Goal: Task Accomplishment & Management: Manage account settings

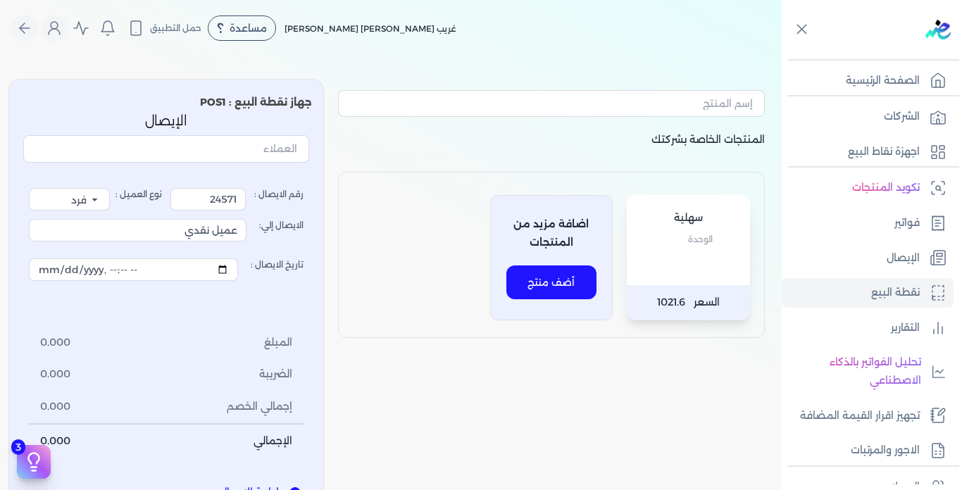
select select "EGP"
select select "EGS"
select select "B"
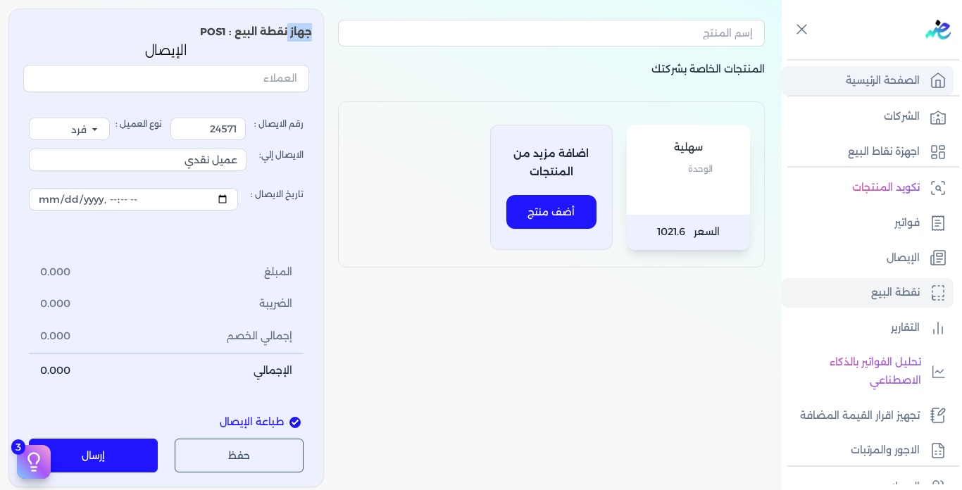
click at [870, 80] on p "الصفحة الرئيسية" at bounding box center [883, 81] width 74 height 18
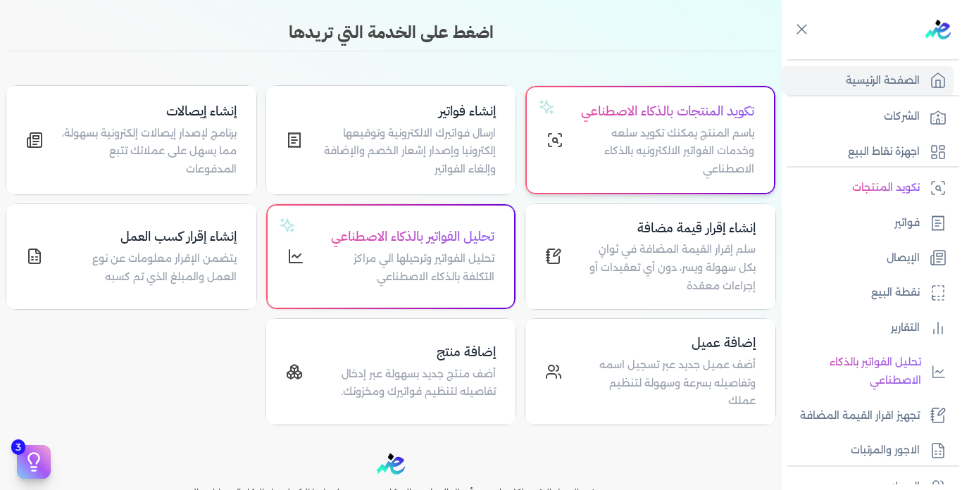
click at [679, 153] on p "باسم المنتج يمكنك تكويد سلعه وخدمات الفواتير الالكترونيه بالذكاء الاصطناعي" at bounding box center [668, 152] width 174 height 54
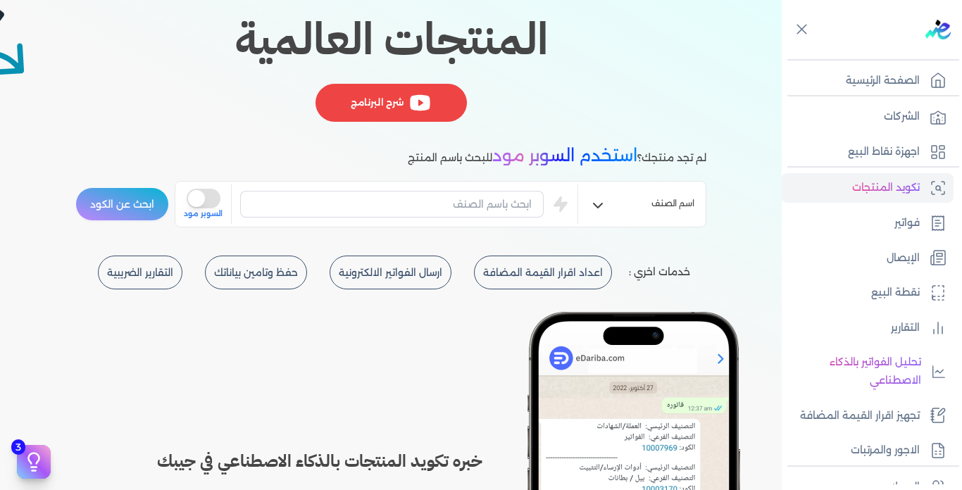
scroll to position [564, 0]
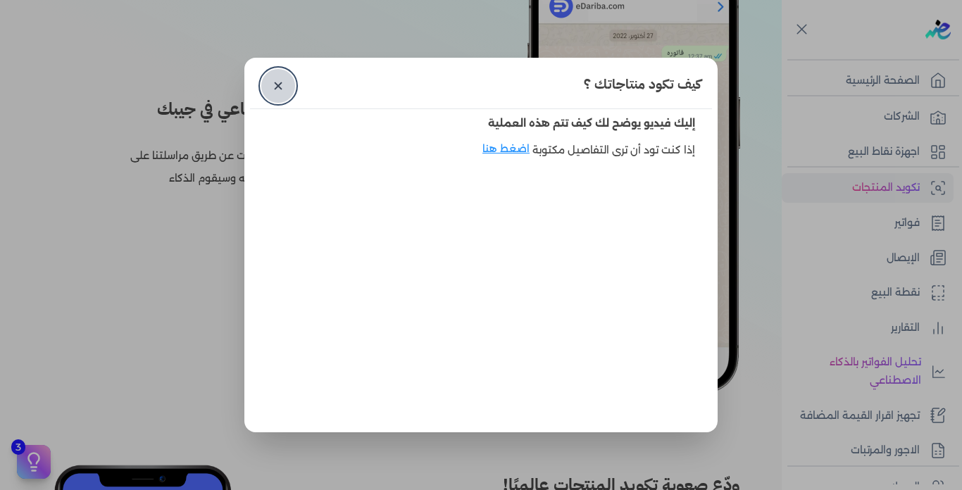
click at [279, 85] on link "✕" at bounding box center [278, 86] width 34 height 34
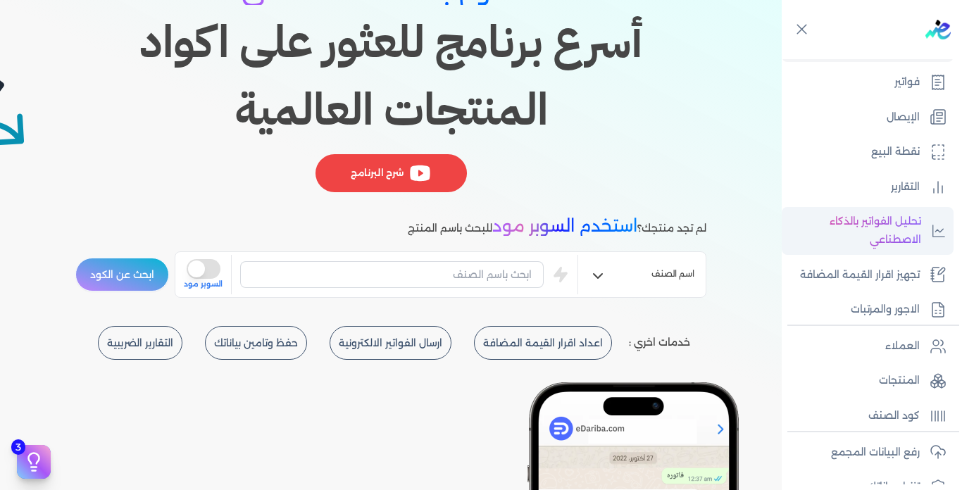
scroll to position [211, 0]
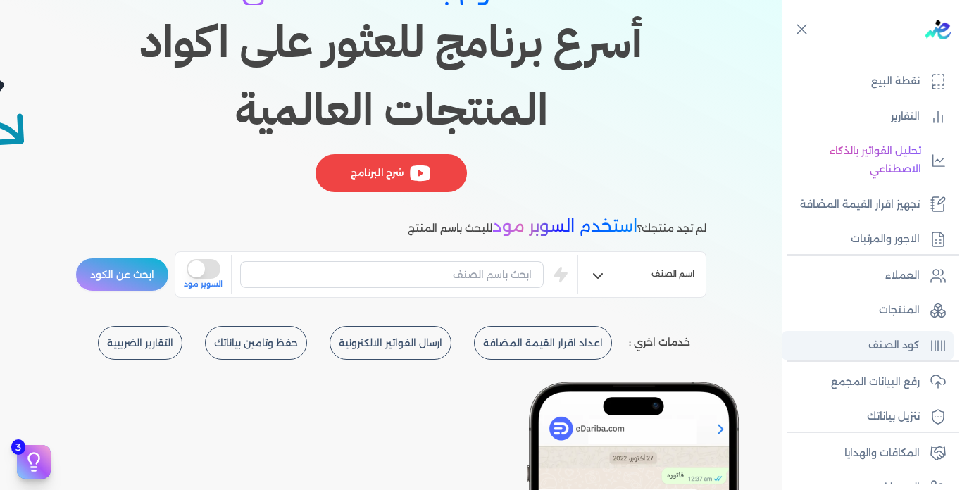
click at [838, 342] on link "كود الصنف" at bounding box center [868, 346] width 172 height 30
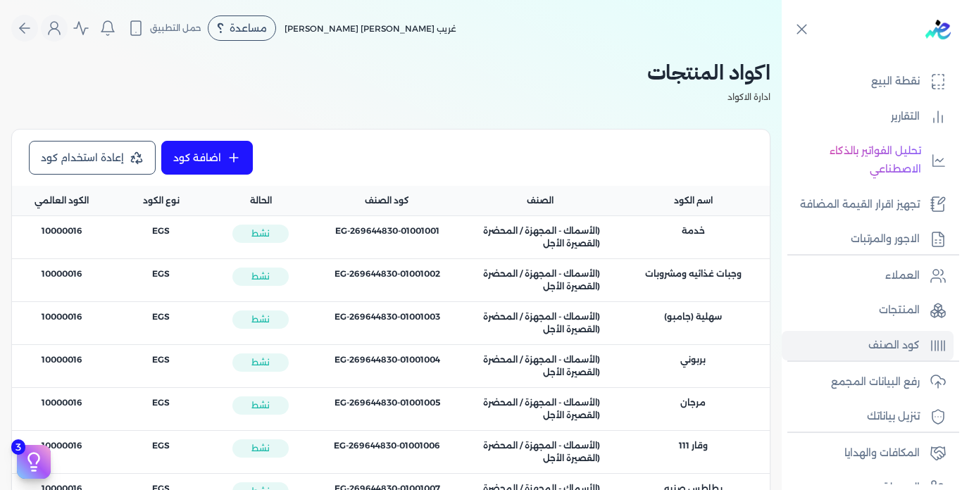
click at [673, 238] on div "اسم المنتج : خدمة" at bounding box center [693, 237] width 153 height 42
click at [223, 163] on link "اضافة كود" at bounding box center [207, 158] width 92 height 34
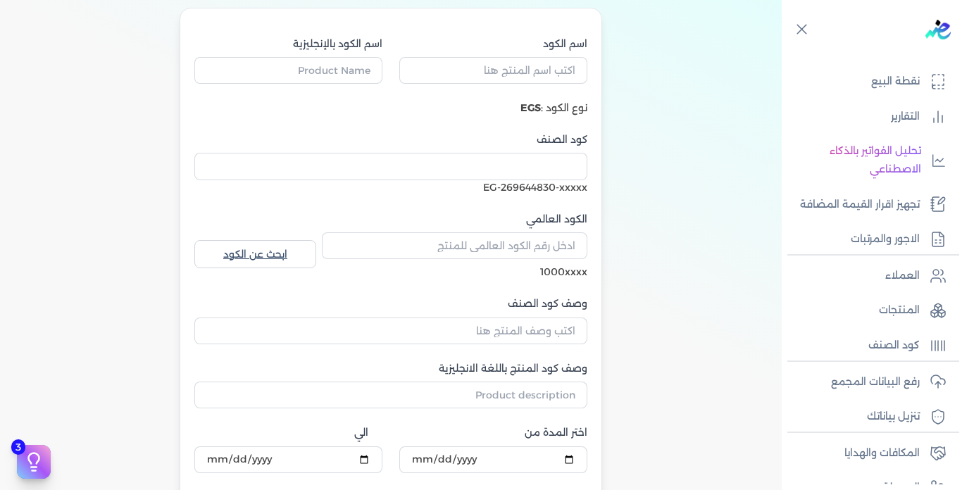
scroll to position [70, 0]
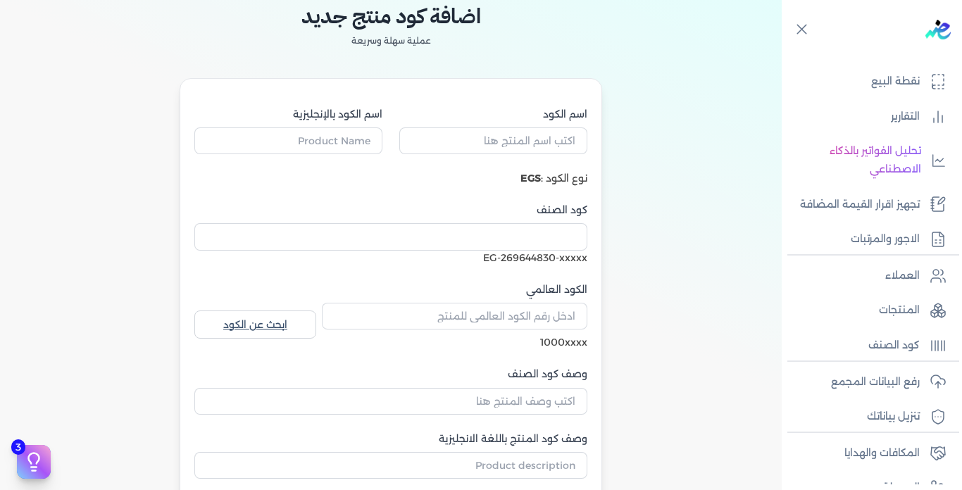
click at [535, 178] on b "EGS" at bounding box center [531, 178] width 20 height 13
click at [532, 144] on input "اسم الكود" at bounding box center [493, 141] width 188 height 27
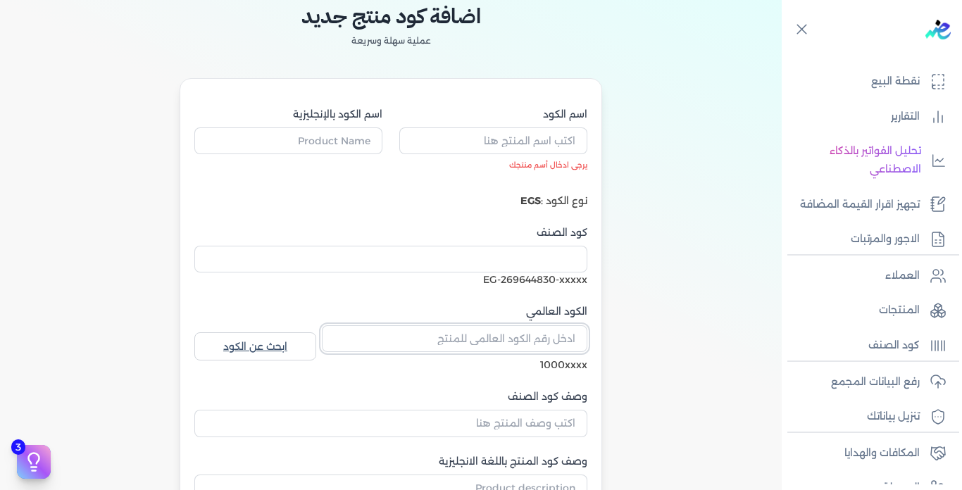
click at [514, 313] on div "الكود العالمي" at bounding box center [455, 331] width 266 height 54
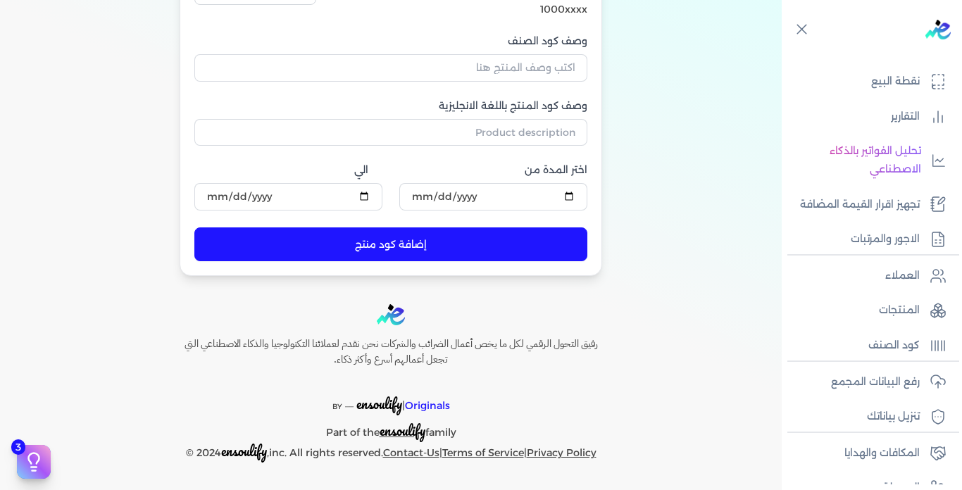
scroll to position [4, 0]
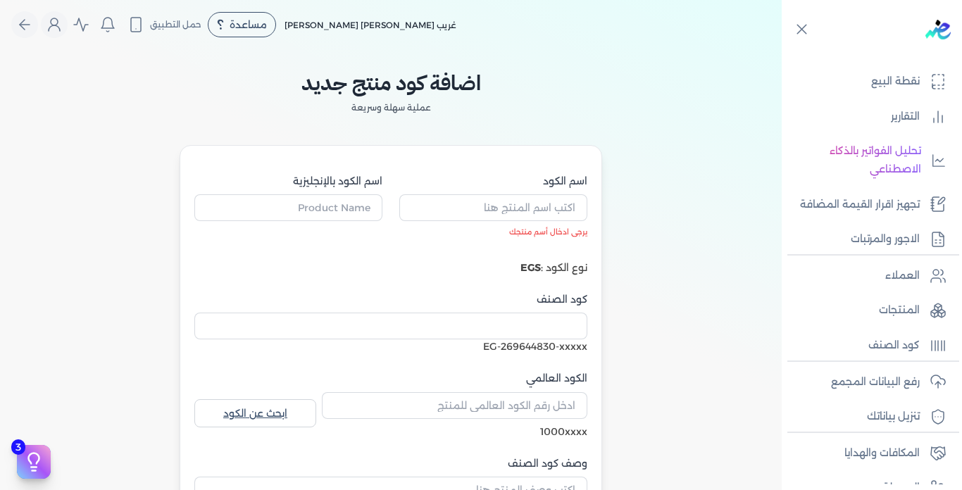
click at [664, 143] on div "اضافة كود منتج جديد عملية سهلة وسريعة اسم الكود يرجى ادخال أسم منتجك اسم الكود …" at bounding box center [391, 376] width 564 height 646
click at [803, 31] on icon at bounding box center [802, 29] width 18 height 18
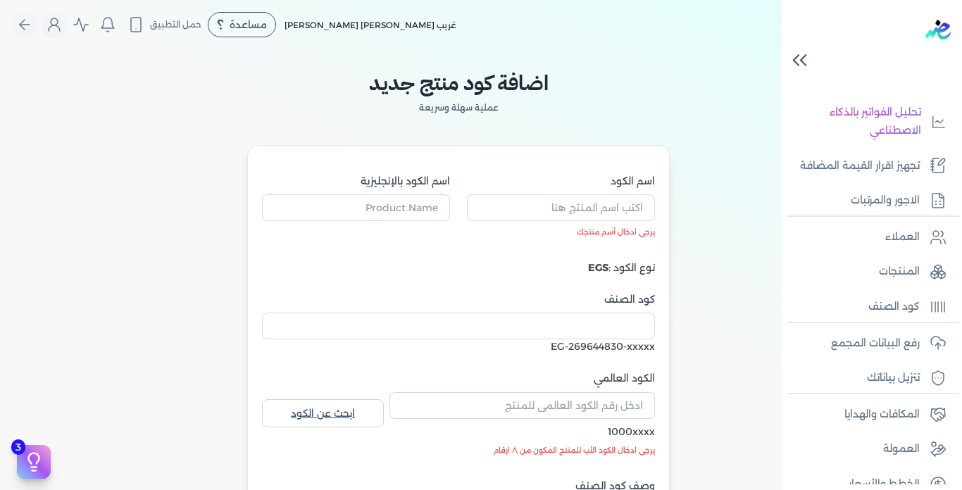
scroll to position [211, 0]
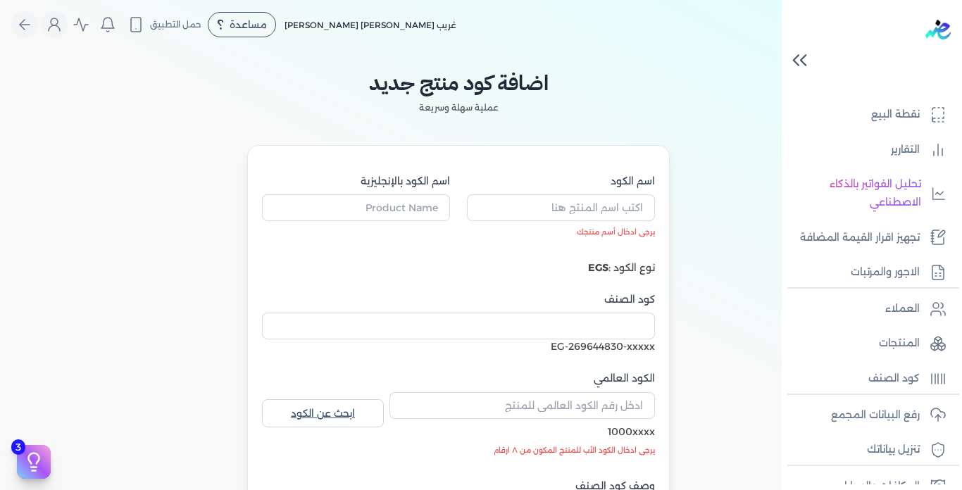
click at [949, 48] on div at bounding box center [875, 46] width 175 height 92
click at [795, 58] on icon at bounding box center [800, 60] width 25 height 25
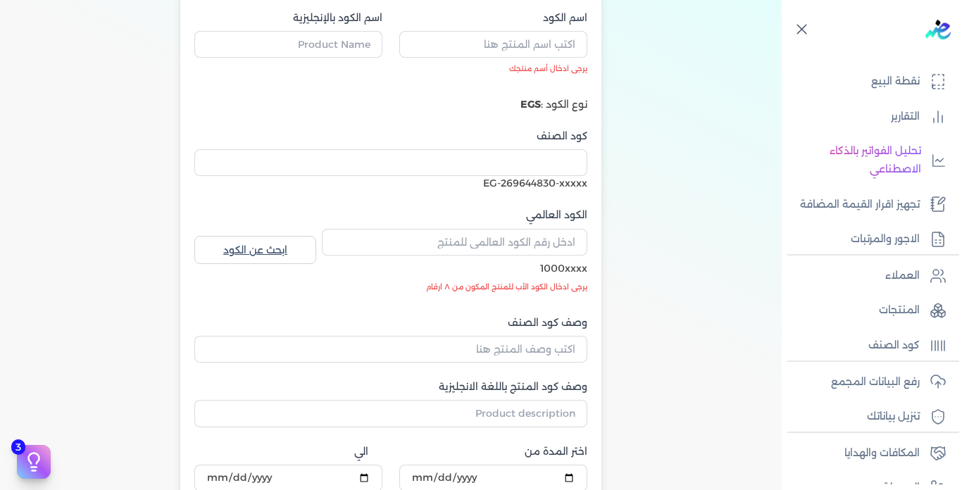
scroll to position [0, 0]
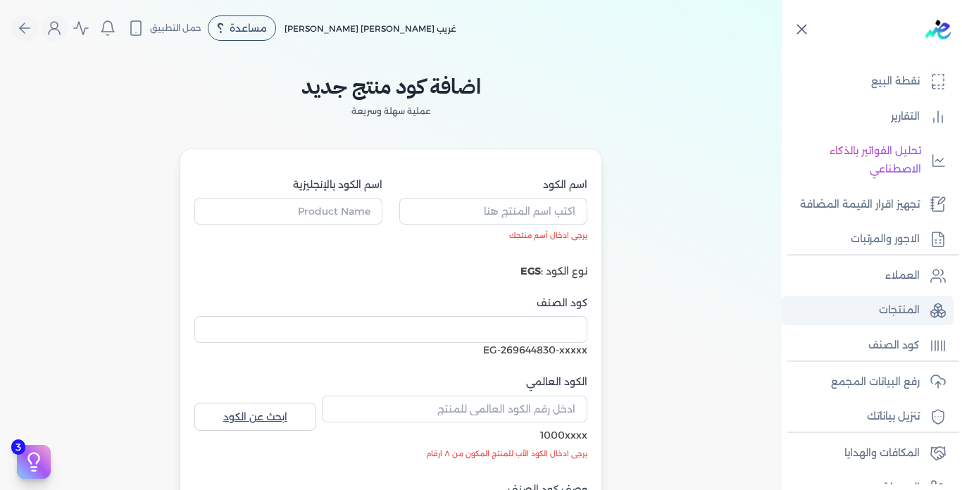
click at [893, 312] on p "المنتجات" at bounding box center [899, 311] width 41 height 18
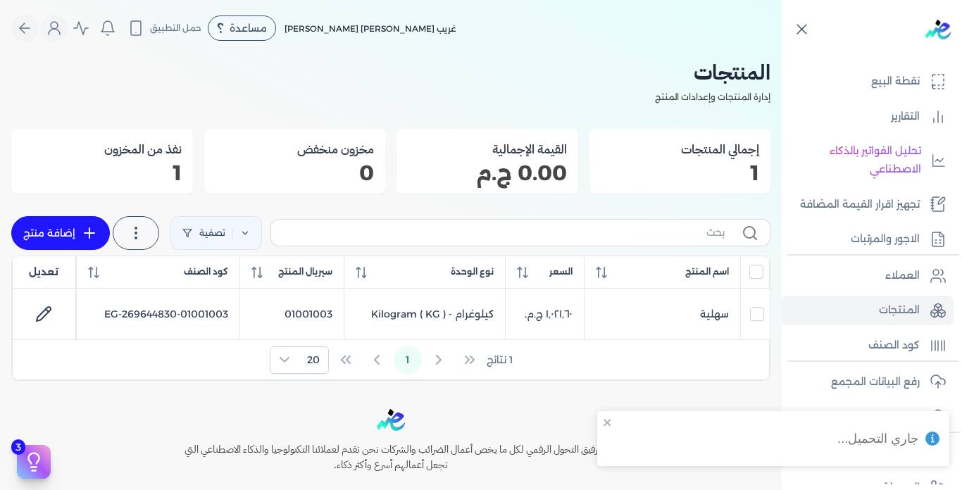
click at [54, 228] on link "إضافة منتج" at bounding box center [60, 233] width 99 height 34
select select "EGS"
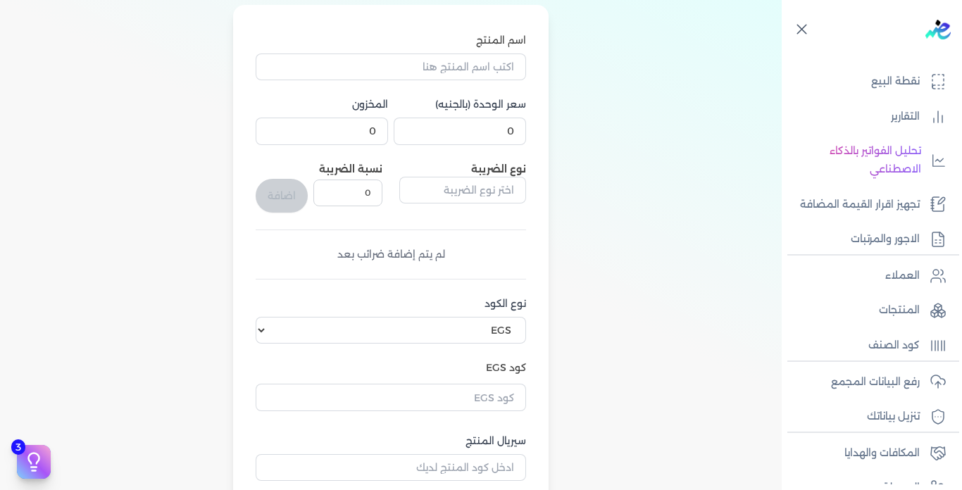
scroll to position [211, 0]
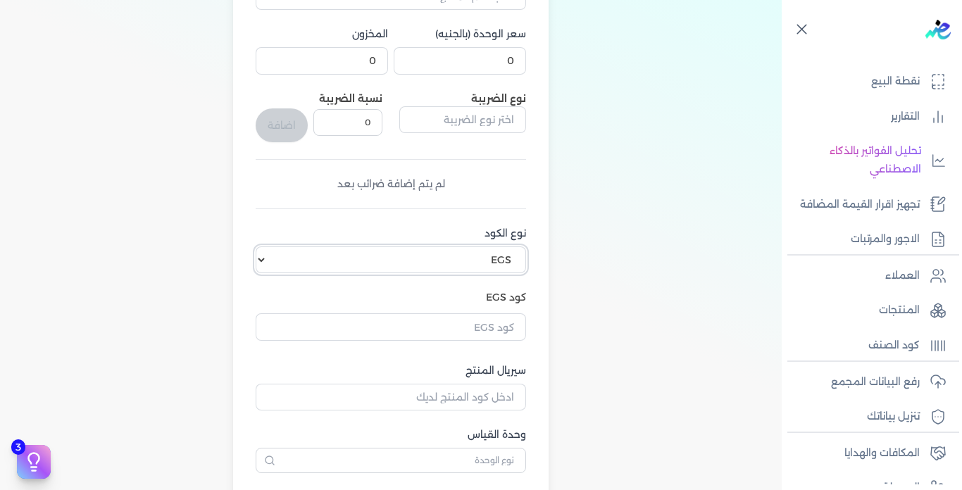
click at [511, 254] on select "اختر نوع الكود EGS GS1" at bounding box center [391, 260] width 271 height 27
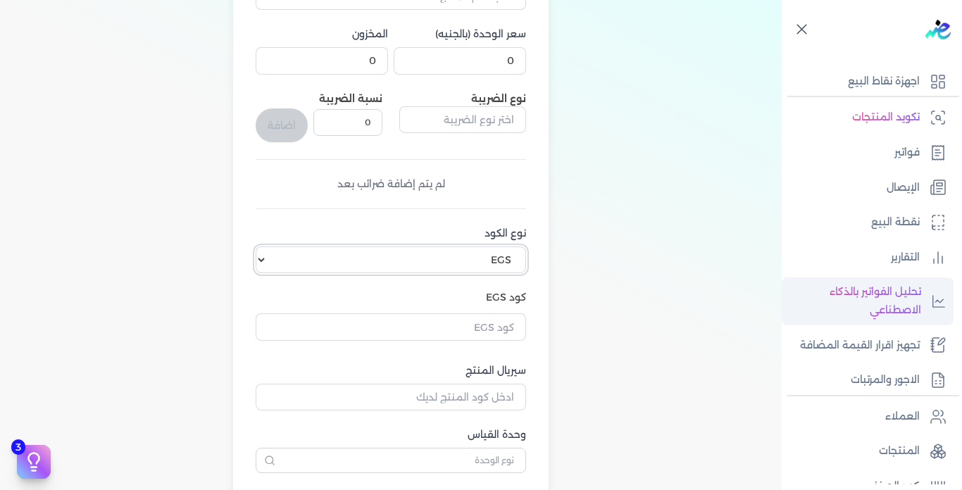
scroll to position [0, 0]
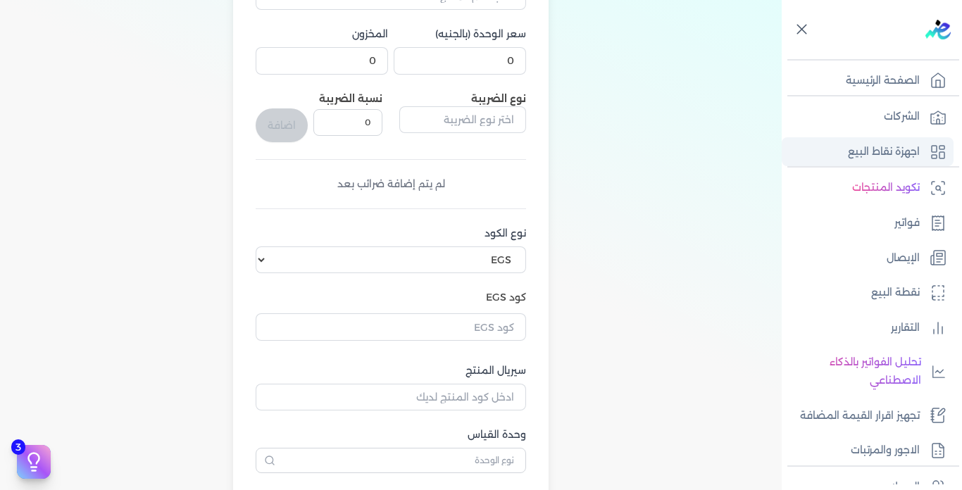
click at [867, 149] on p "اجهزة نقاط البيع" at bounding box center [884, 152] width 72 height 18
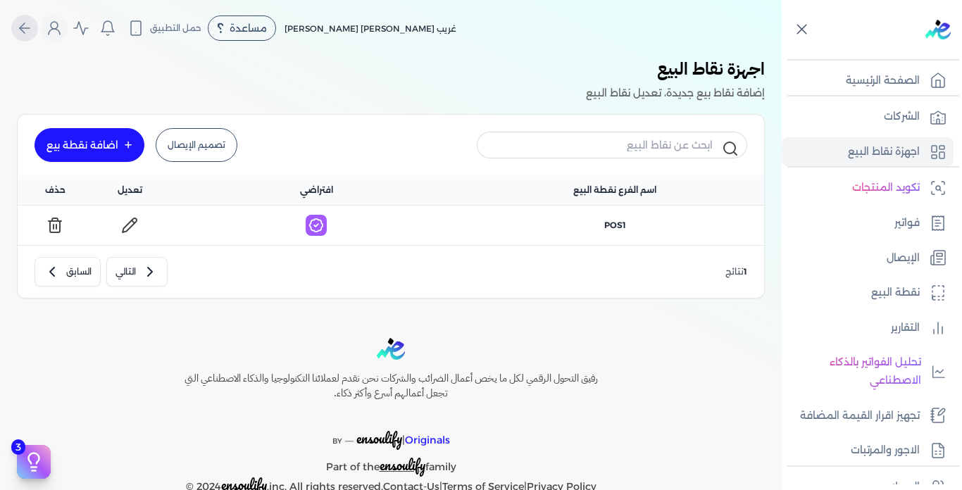
click at [32, 32] on icon "Global" at bounding box center [24, 28] width 17 height 17
select select "EGS"
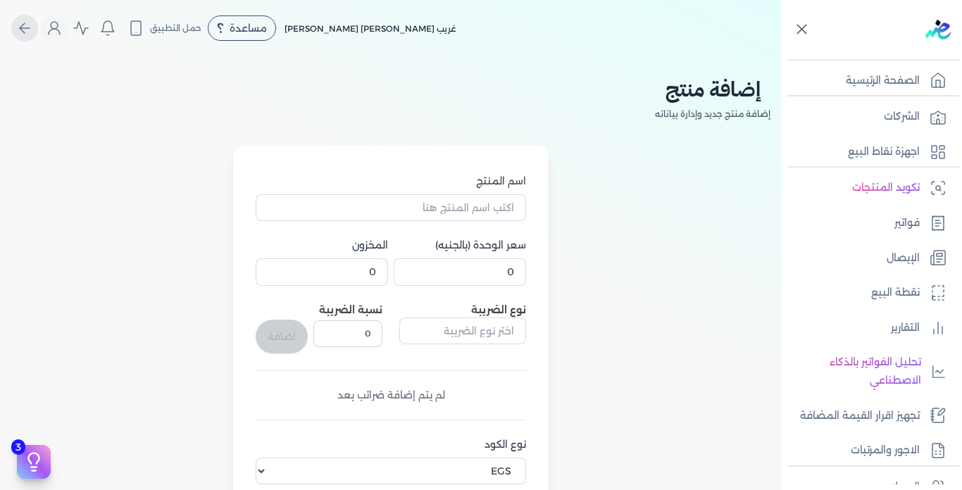
click at [32, 32] on icon "Global" at bounding box center [24, 28] width 17 height 17
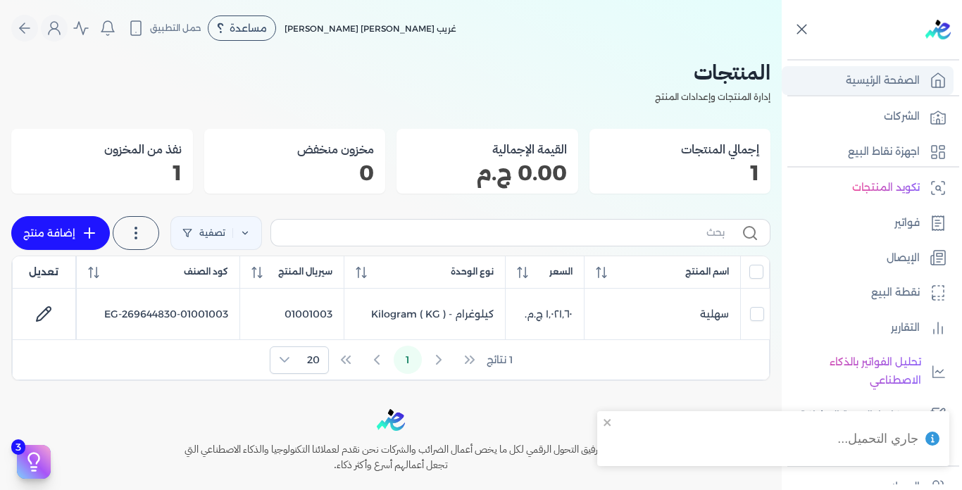
click at [874, 80] on p "الصفحة الرئيسية" at bounding box center [883, 81] width 74 height 18
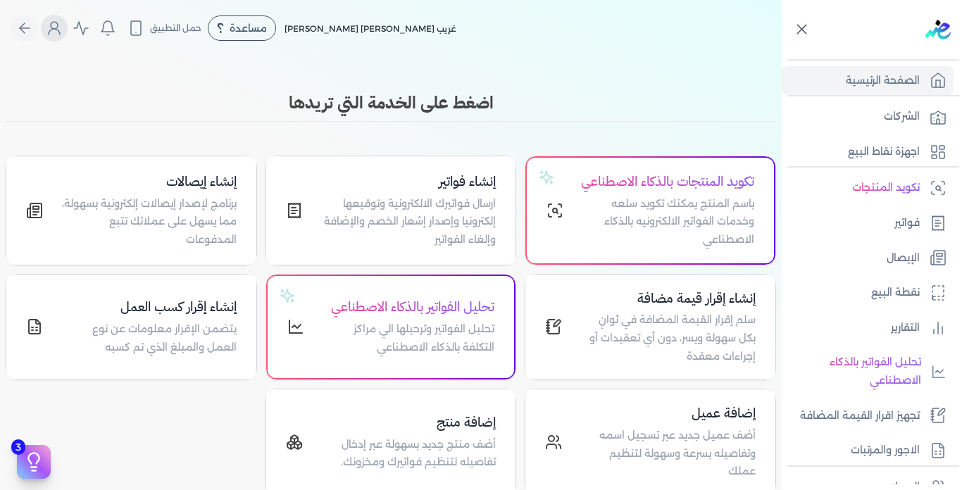
click at [58, 23] on circle "Global" at bounding box center [54, 25] width 7 height 7
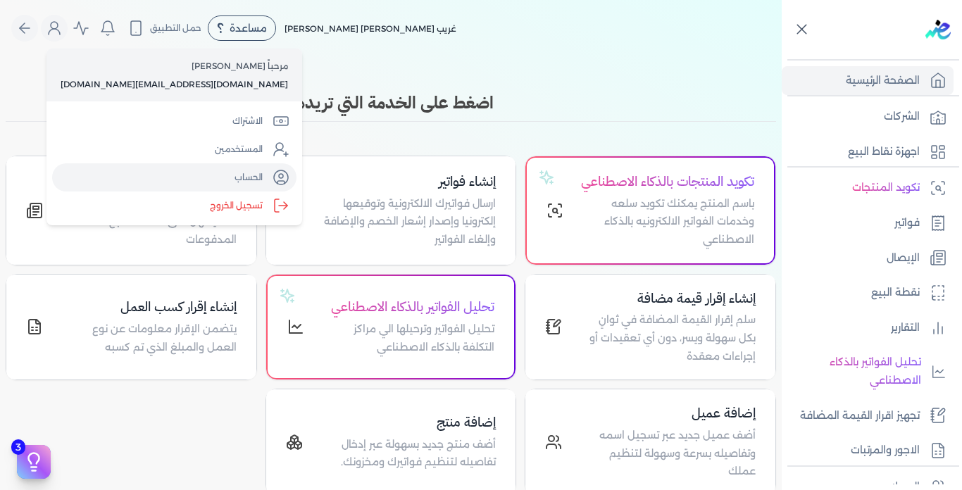
click at [165, 175] on link "الحساب" at bounding box center [174, 177] width 244 height 28
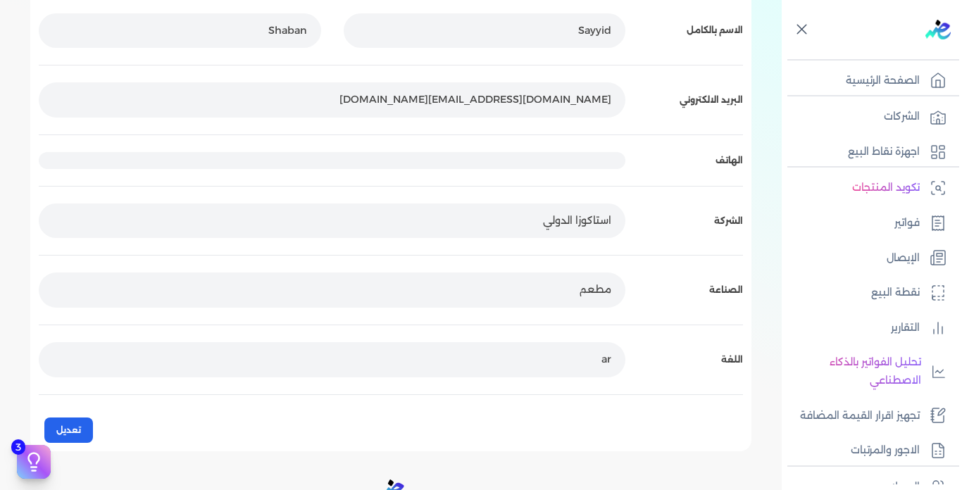
scroll to position [316, 0]
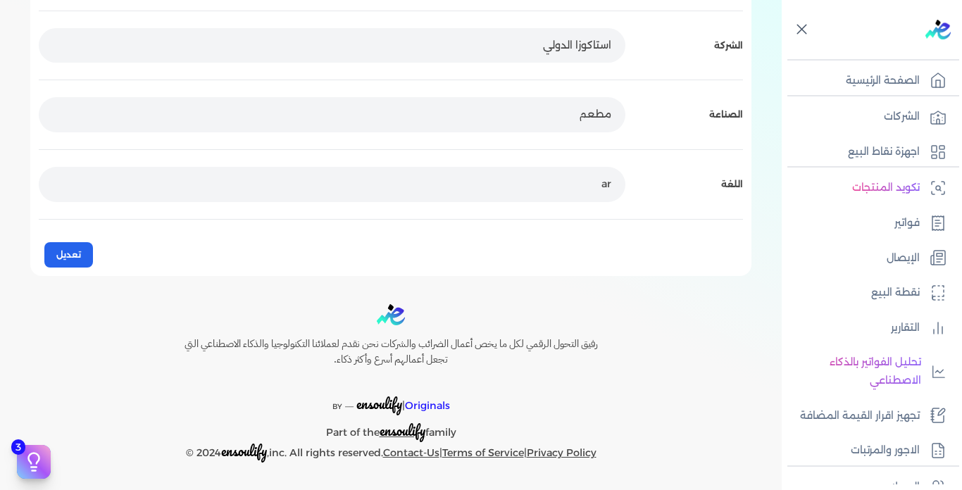
click at [330, 180] on p "ar" at bounding box center [332, 184] width 587 height 35
click at [574, 183] on p "ar" at bounding box center [332, 184] width 587 height 35
click at [70, 249] on button "تعديل" at bounding box center [68, 254] width 49 height 25
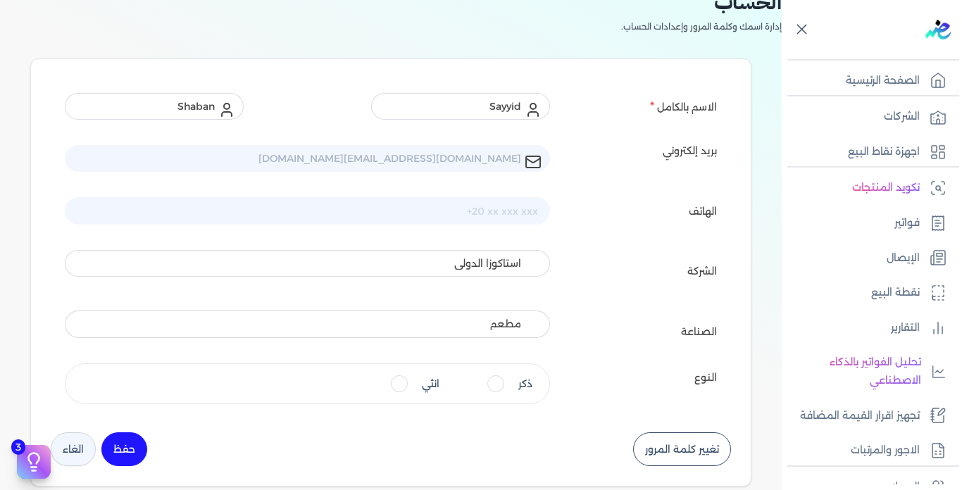
scroll to position [211, 0]
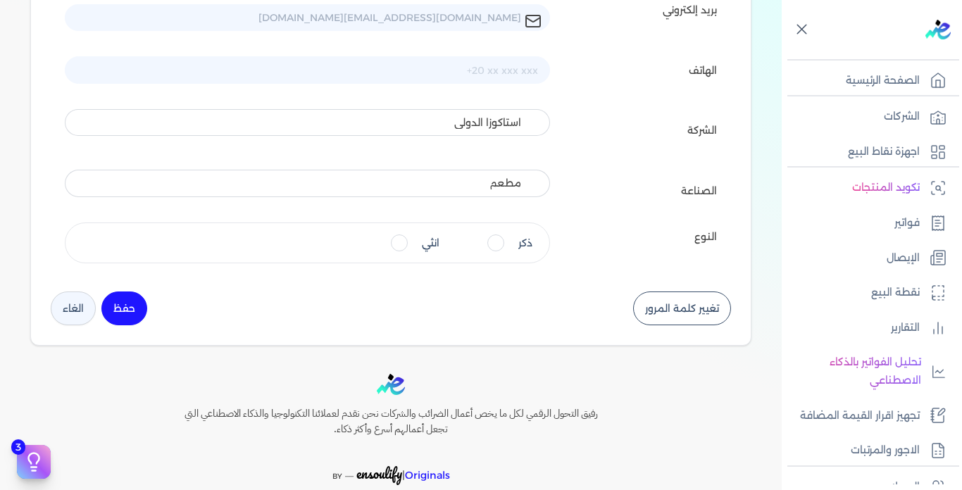
click at [510, 245] on label "ذكر" at bounding box center [517, 243] width 65 height 28
click at [504, 245] on input "ذكر" at bounding box center [496, 243] width 17 height 17
radio input "true"
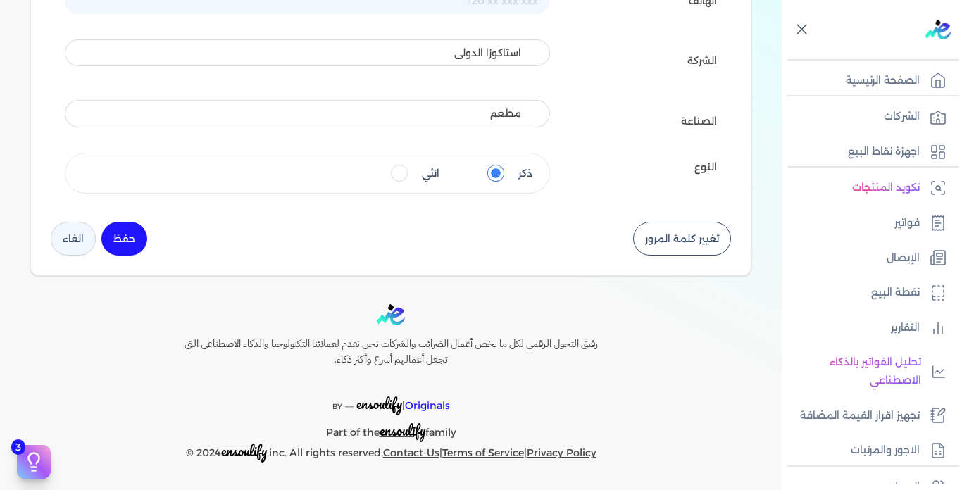
click at [141, 247] on button "حفظ" at bounding box center [124, 239] width 46 height 34
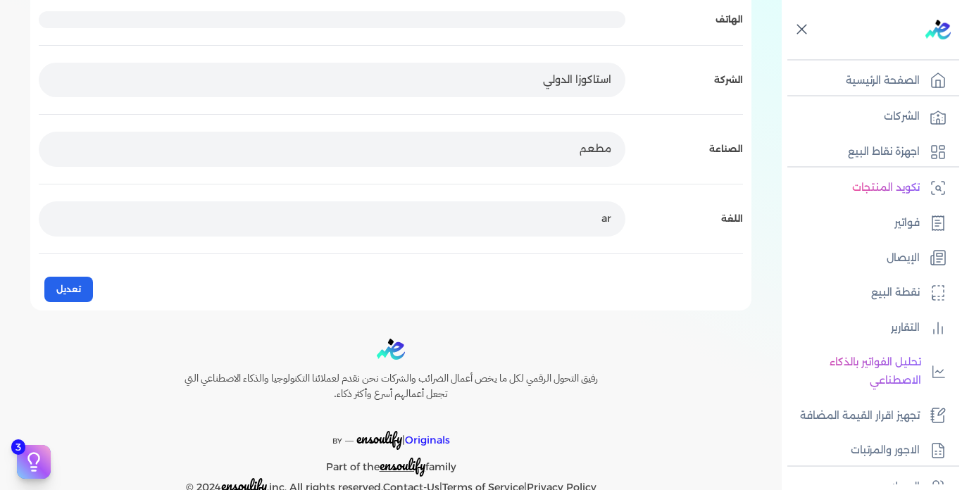
scroll to position [316, 0]
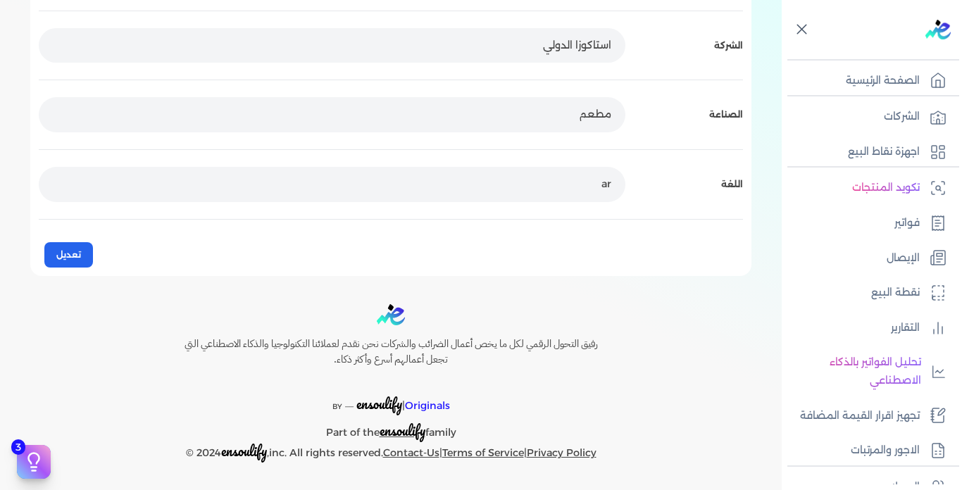
click at [590, 190] on p "ar" at bounding box center [332, 184] width 587 height 35
drag, startPoint x: 590, startPoint y: 190, endPoint x: 0, endPoint y: 267, distance: 594.8
click at [585, 190] on p "ar" at bounding box center [332, 184] width 587 height 35
drag, startPoint x: 585, startPoint y: 114, endPoint x: 0, endPoint y: 274, distance: 606.3
click at [581, 114] on p "مطعم" at bounding box center [332, 114] width 587 height 35
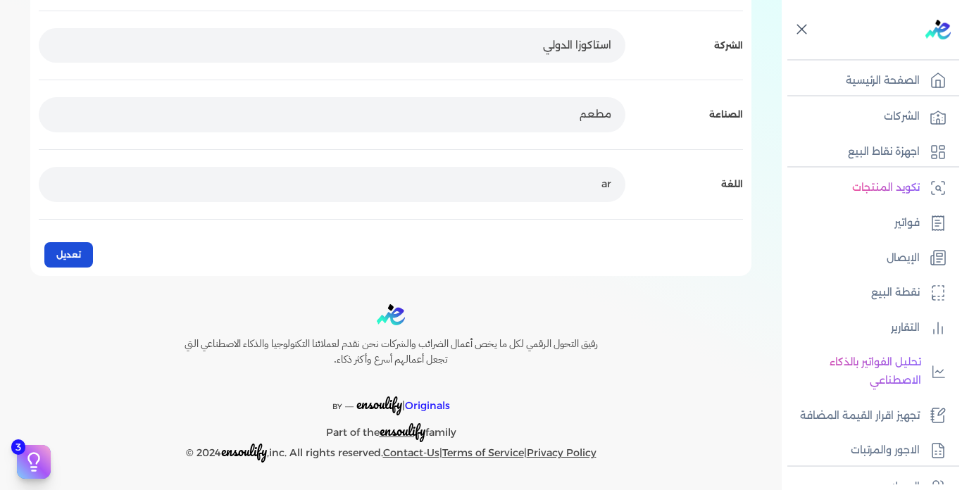
click at [74, 260] on button "تعديل" at bounding box center [68, 254] width 49 height 25
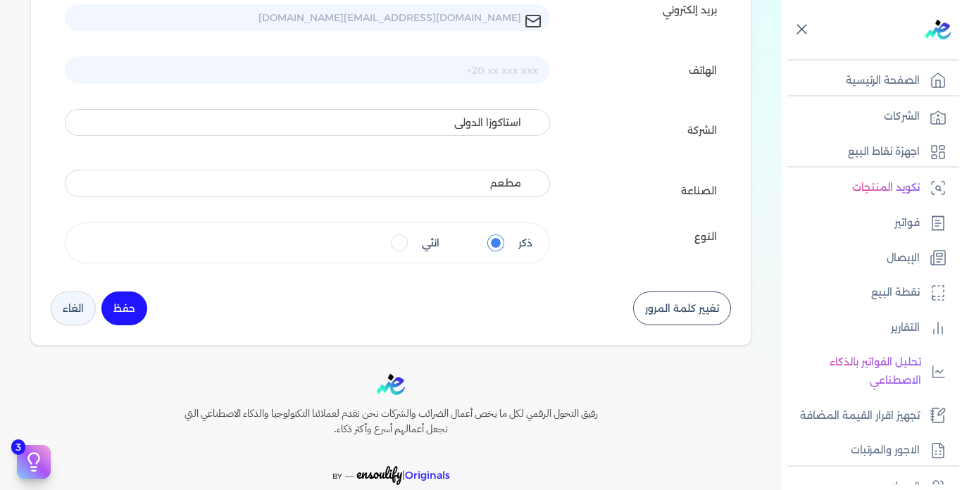
scroll to position [281, 0]
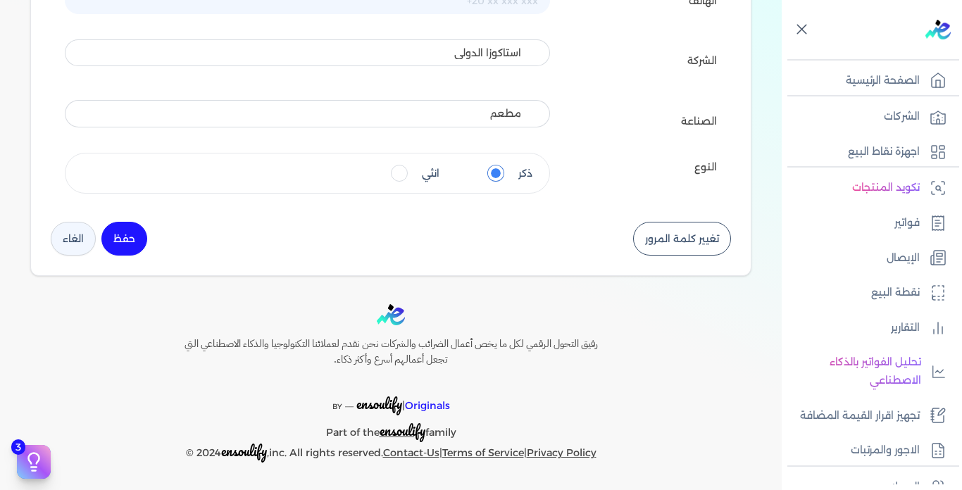
click at [85, 236] on button "الغاء" at bounding box center [73, 239] width 45 height 34
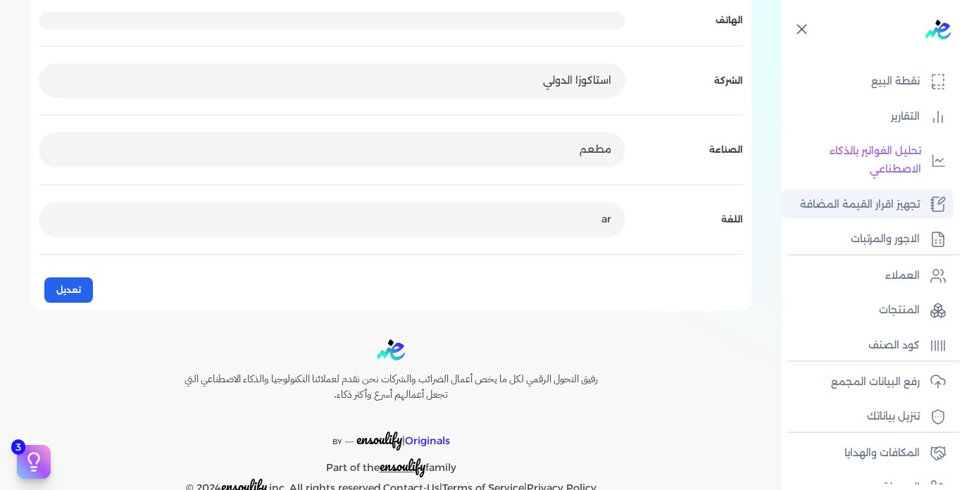
scroll to position [271, 0]
